Goal: Find specific page/section: Find specific page/section

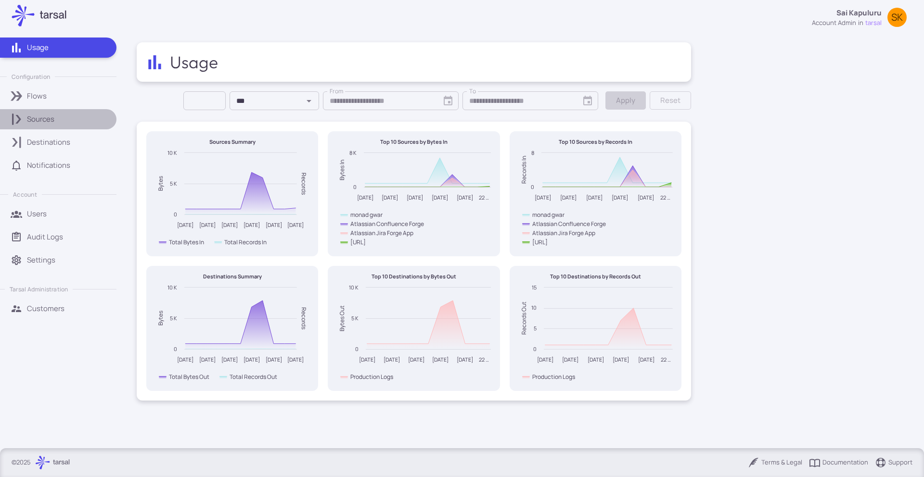
click at [80, 124] on div "Sources" at bounding box center [68, 119] width 83 height 11
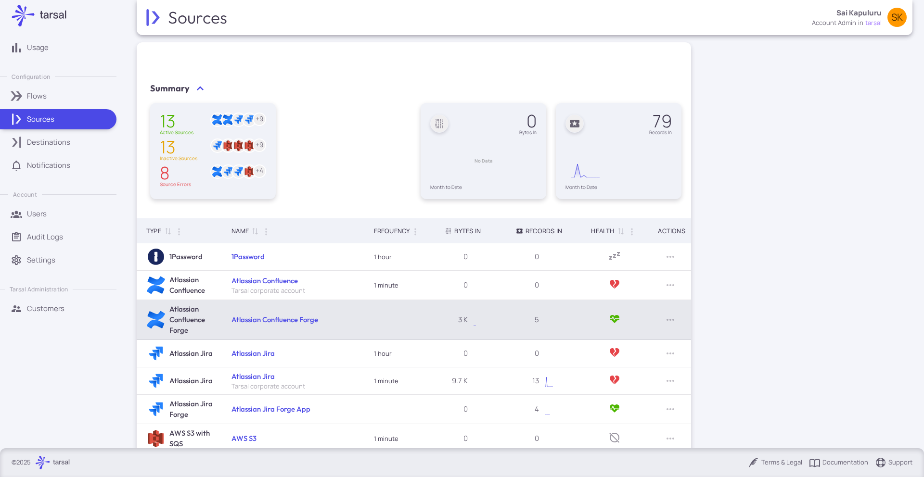
scroll to position [130, 0]
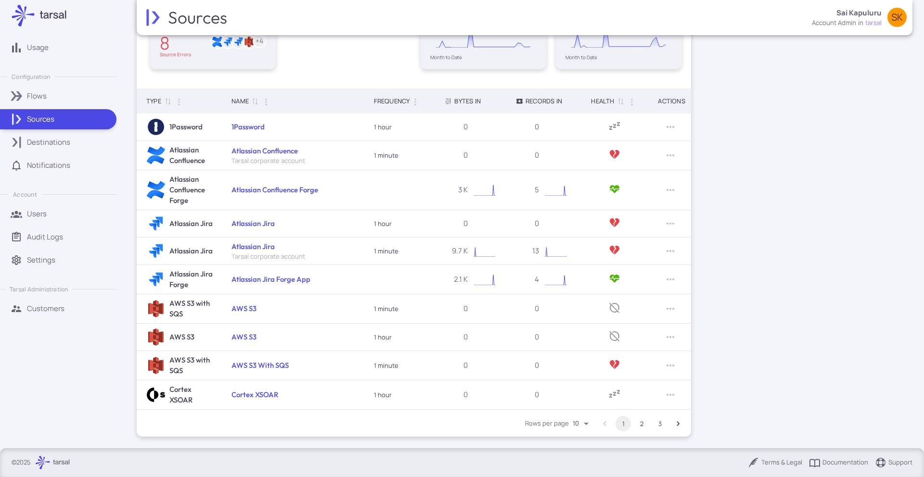
click at [658, 424] on button "3" at bounding box center [659, 423] width 15 height 15
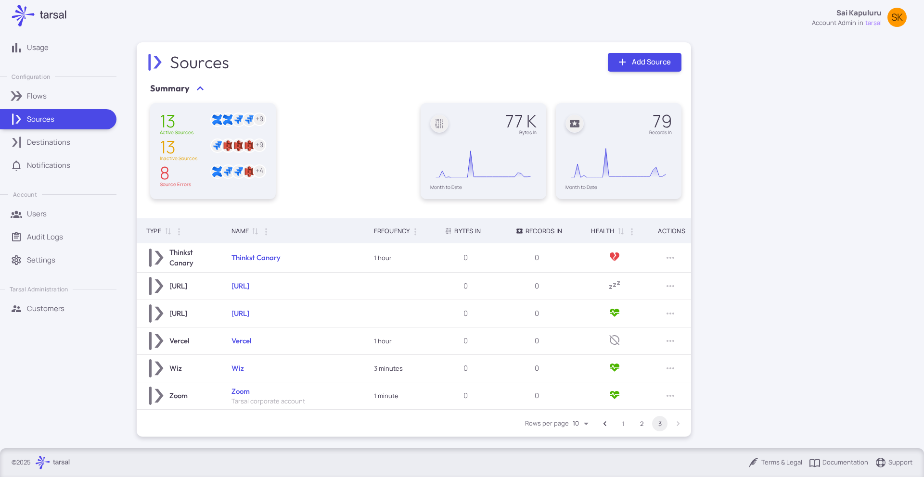
scroll to position [0, 0]
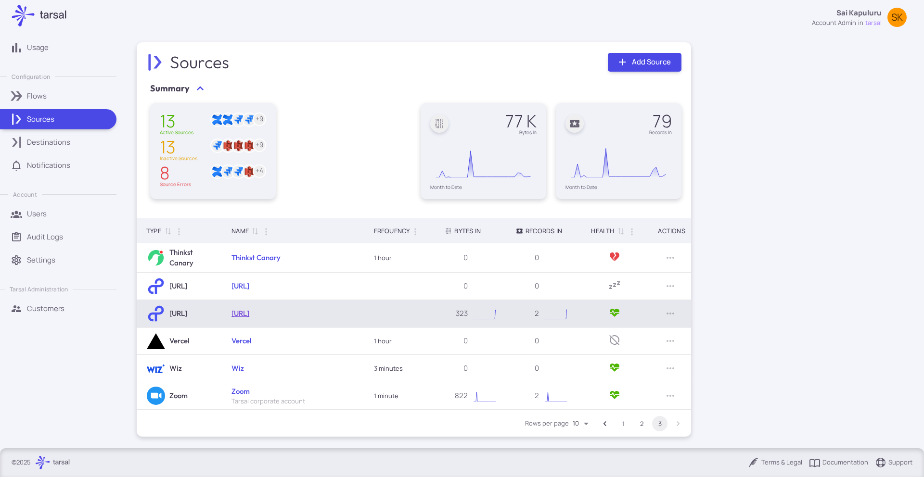
click at [247, 313] on link "[URL]" at bounding box center [241, 313] width 18 height 9
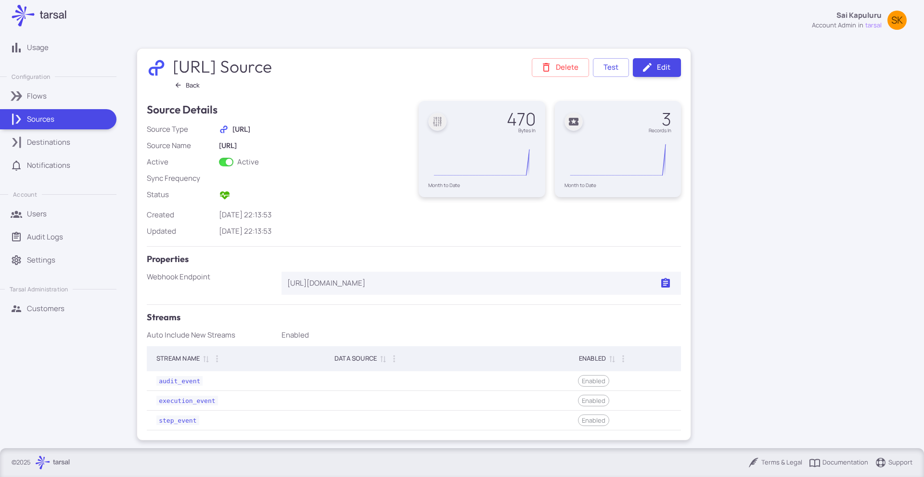
click at [47, 127] on link "Sources" at bounding box center [58, 119] width 116 height 20
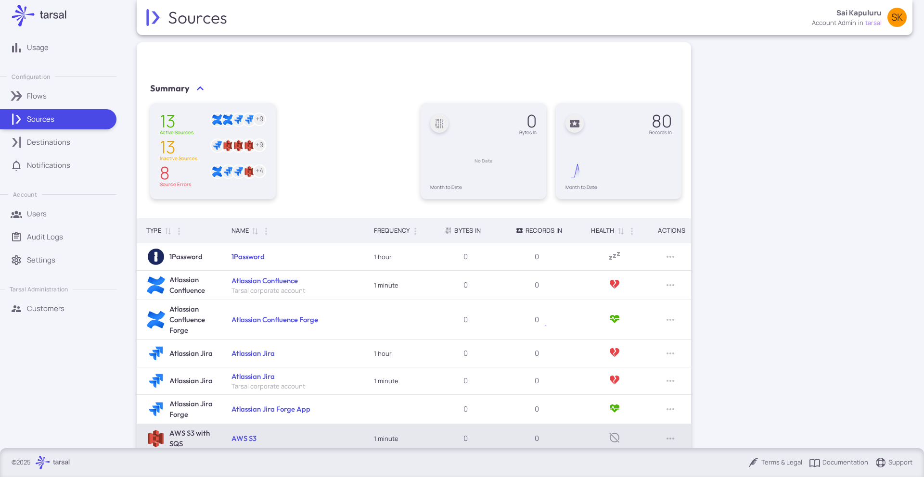
scroll to position [130, 0]
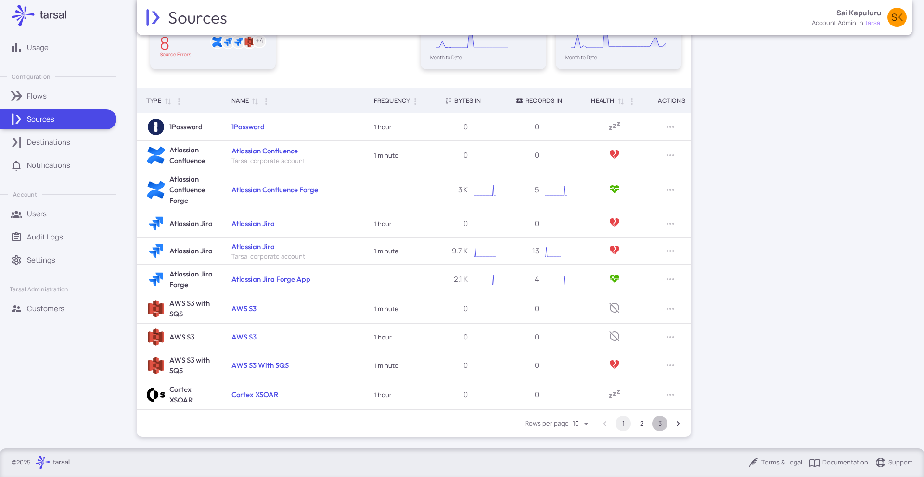
click at [656, 421] on button "3" at bounding box center [659, 423] width 15 height 15
